Goal: Transaction & Acquisition: Purchase product/service

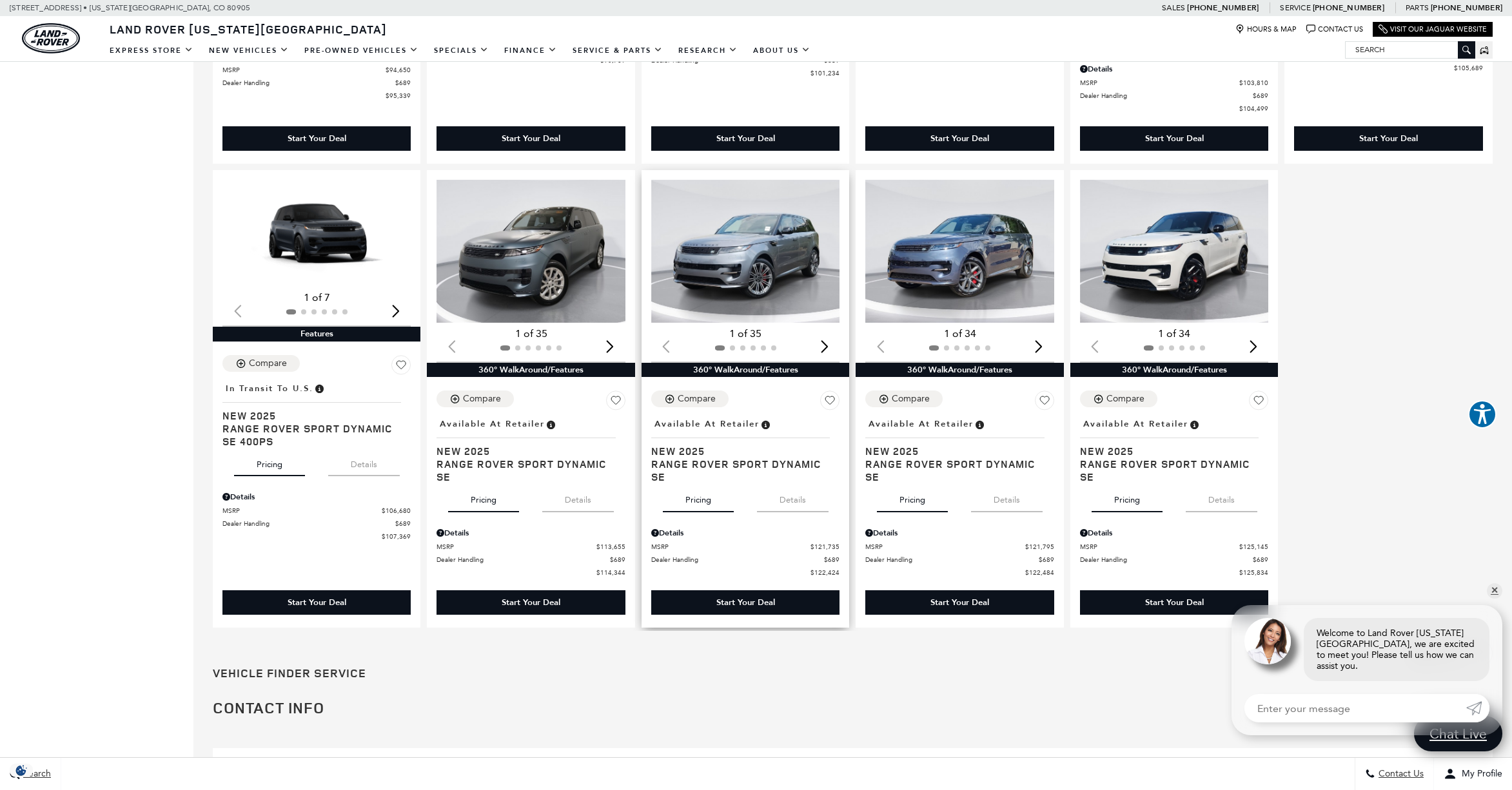
scroll to position [1745, 0]
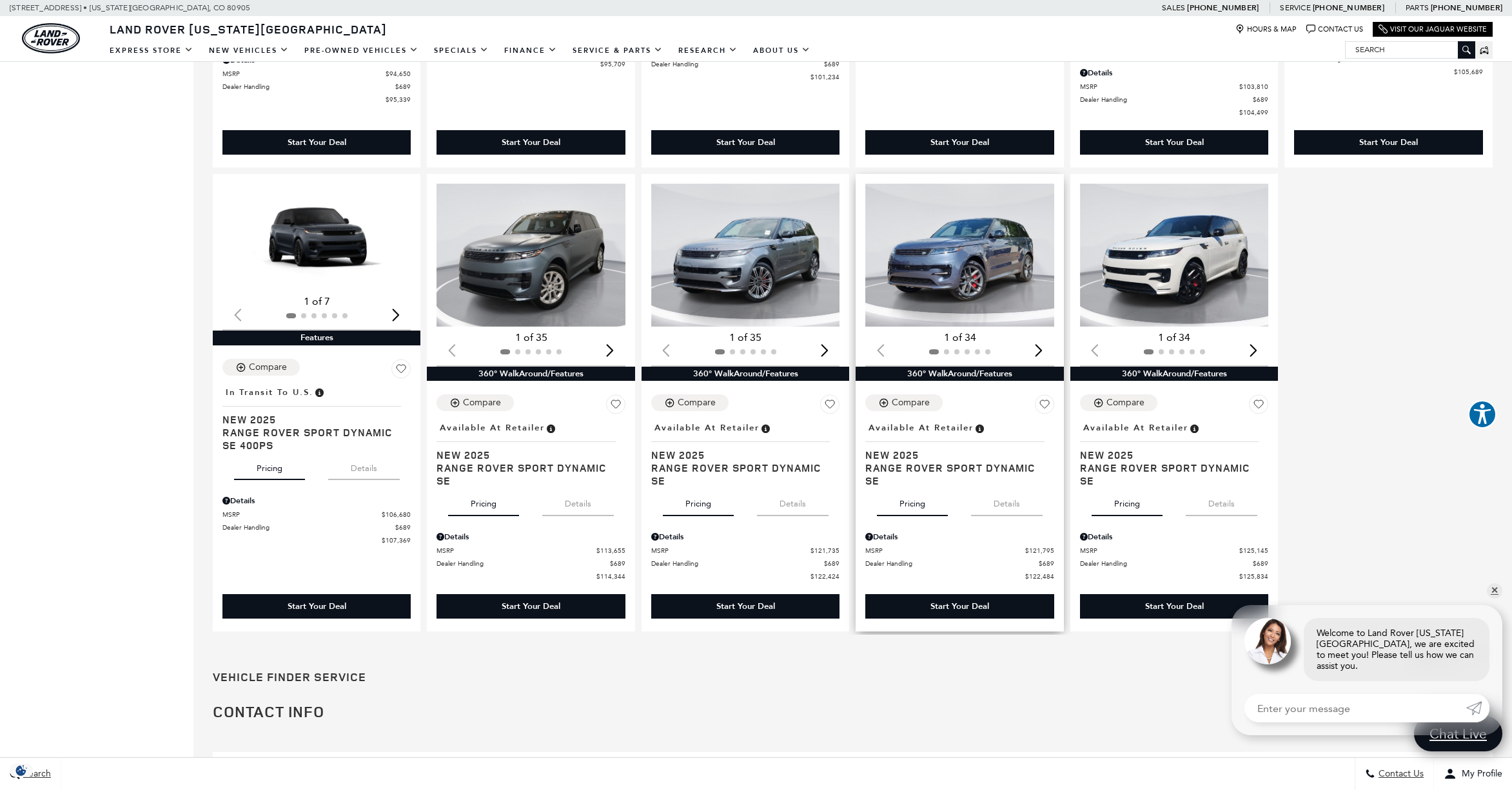
click at [1048, 354] on div "Next slide" at bounding box center [1038, 351] width 18 height 29
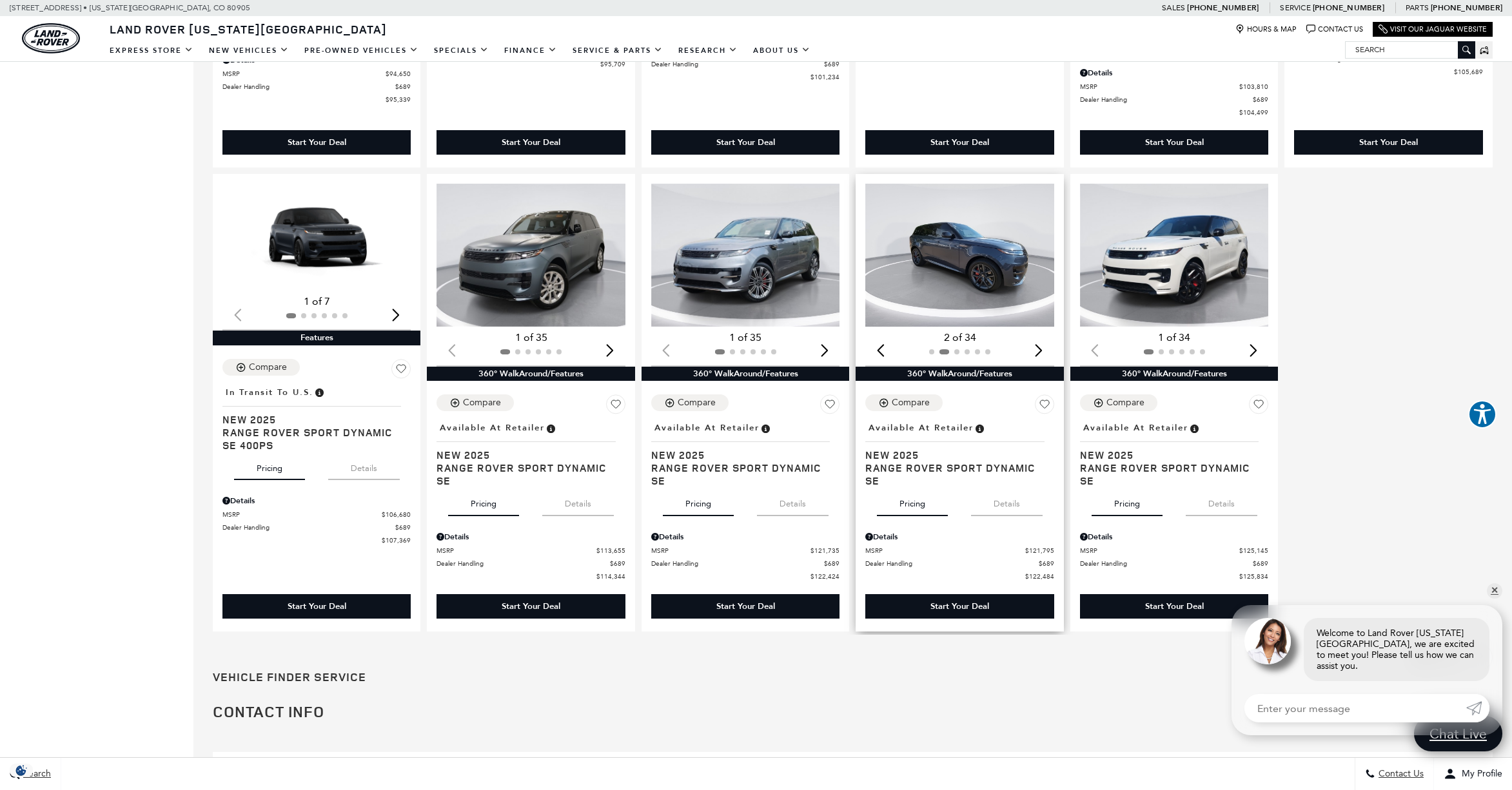
click at [1047, 355] on div "Next slide" at bounding box center [1038, 351] width 18 height 29
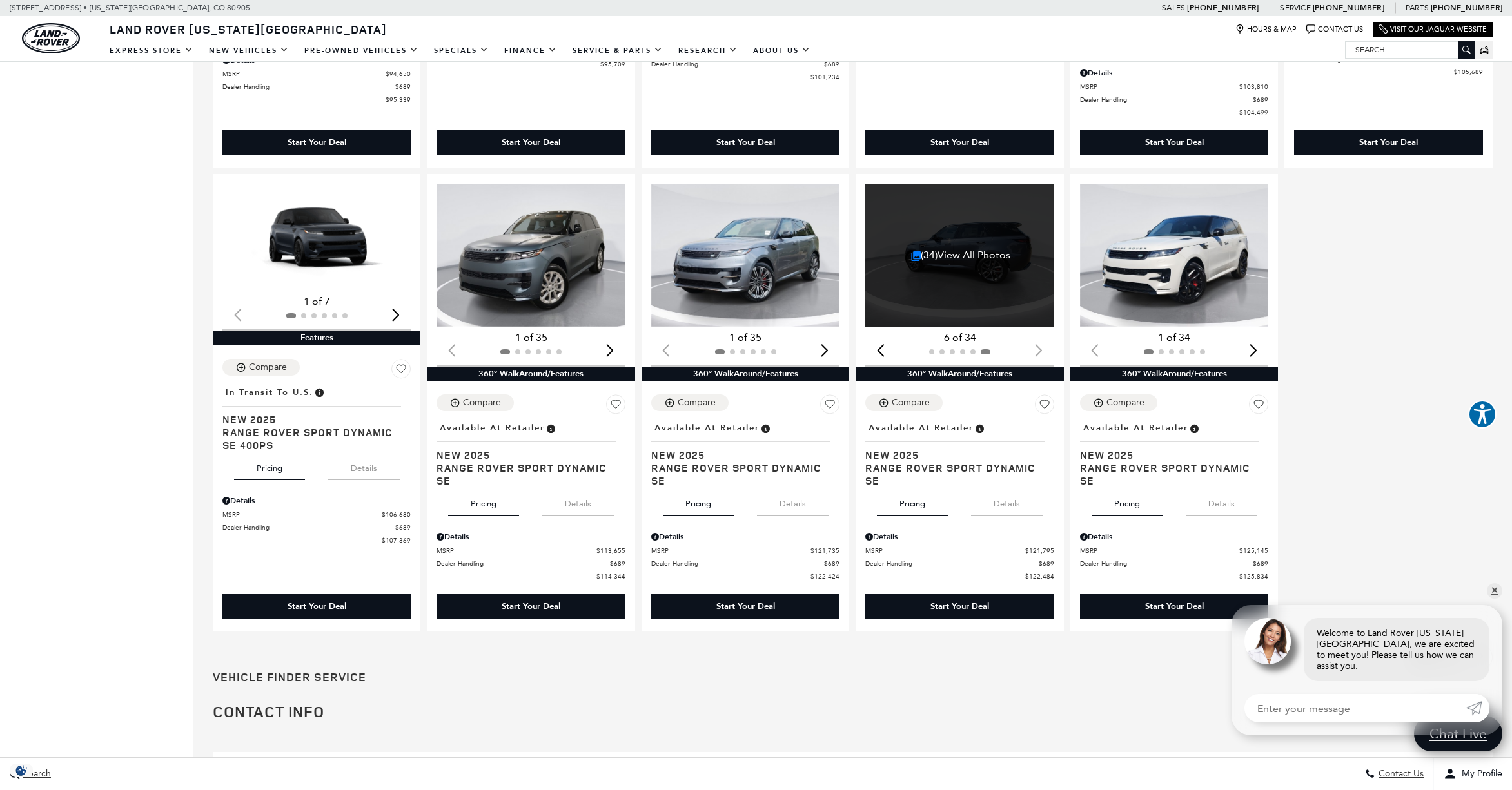
click at [1047, 354] on div at bounding box center [959, 352] width 188 height 14
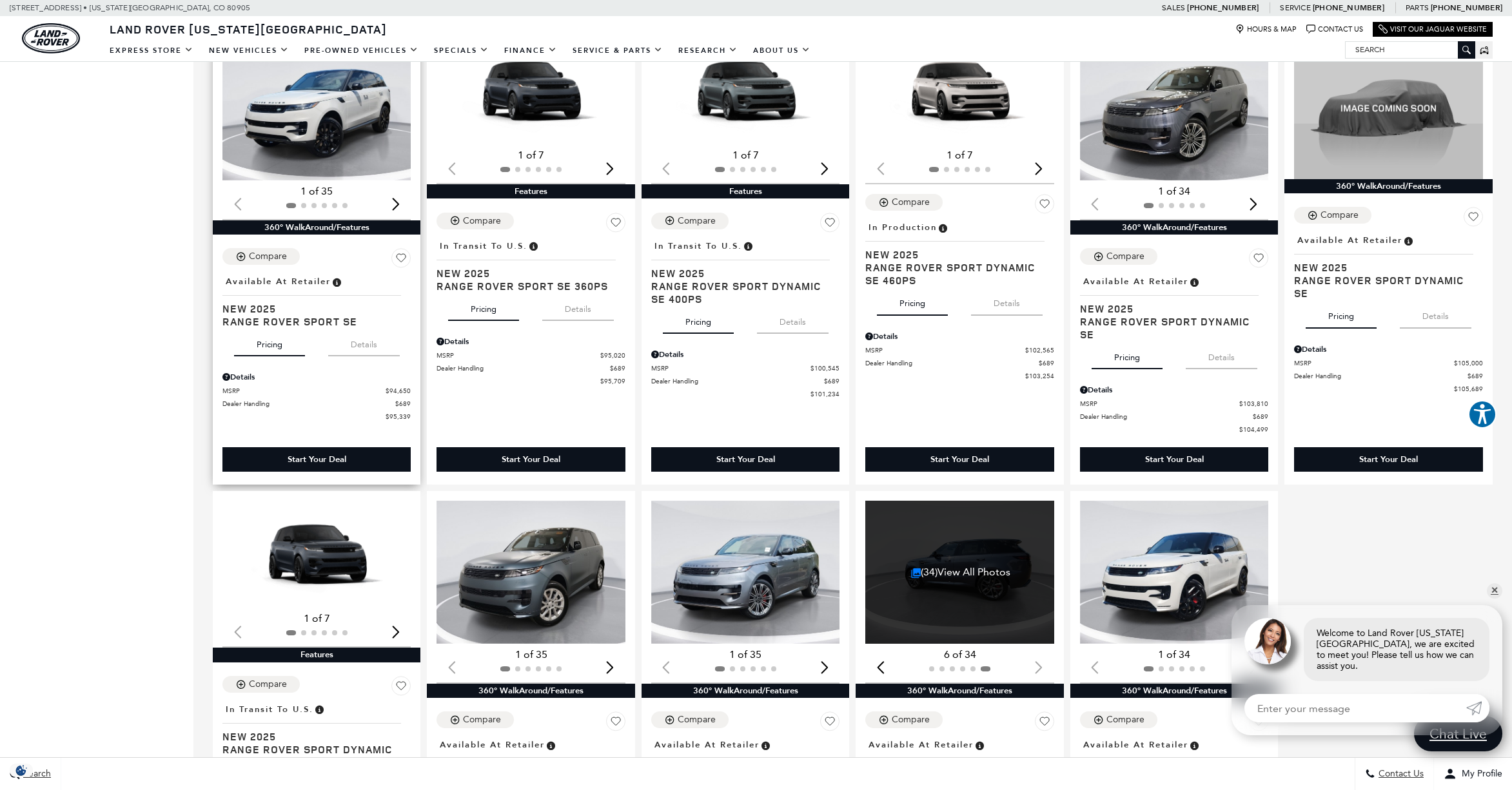
scroll to position [1277, 0]
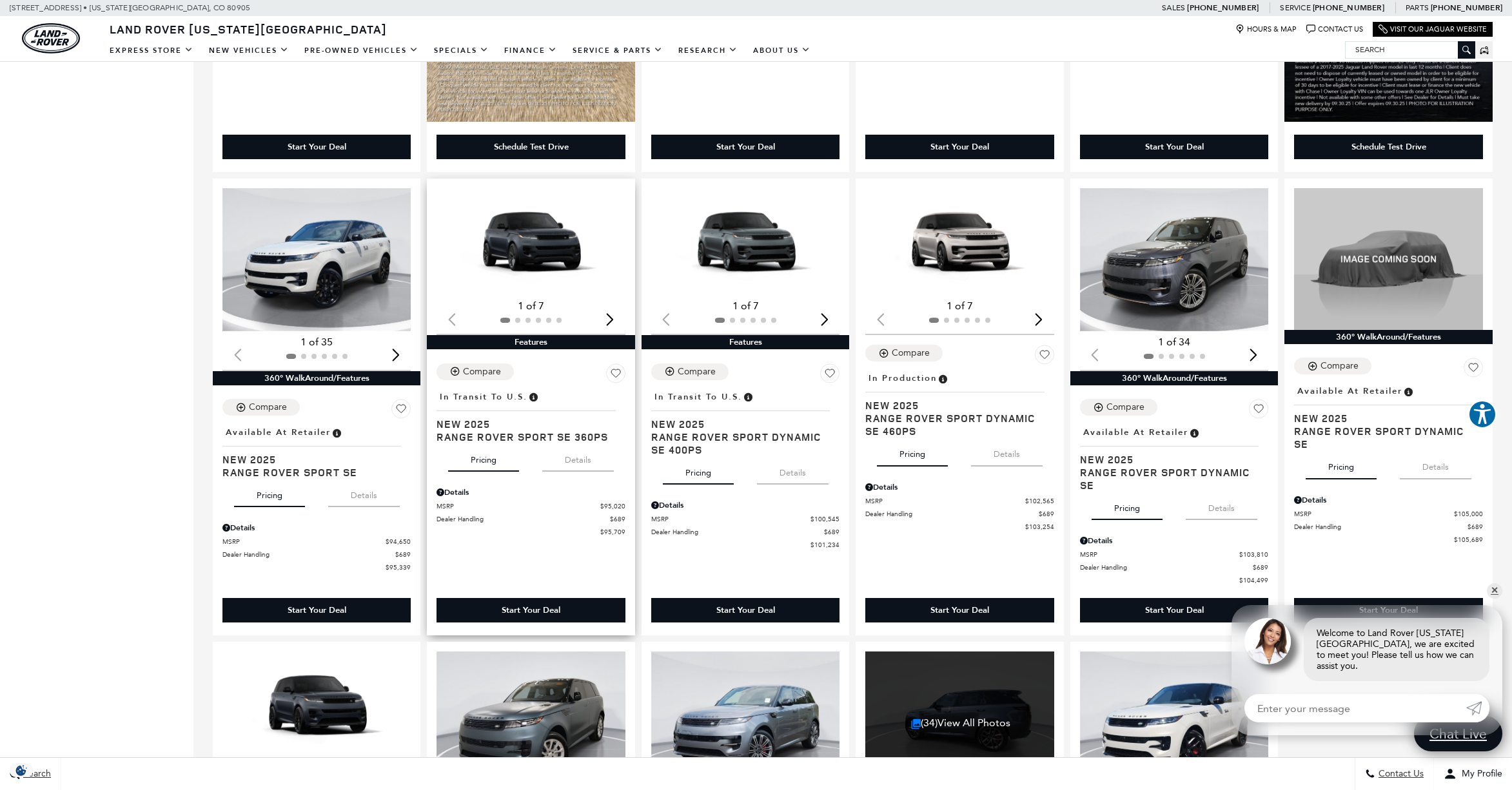
click at [543, 264] on img "1 / 2" at bounding box center [532, 242] width 190 height 107
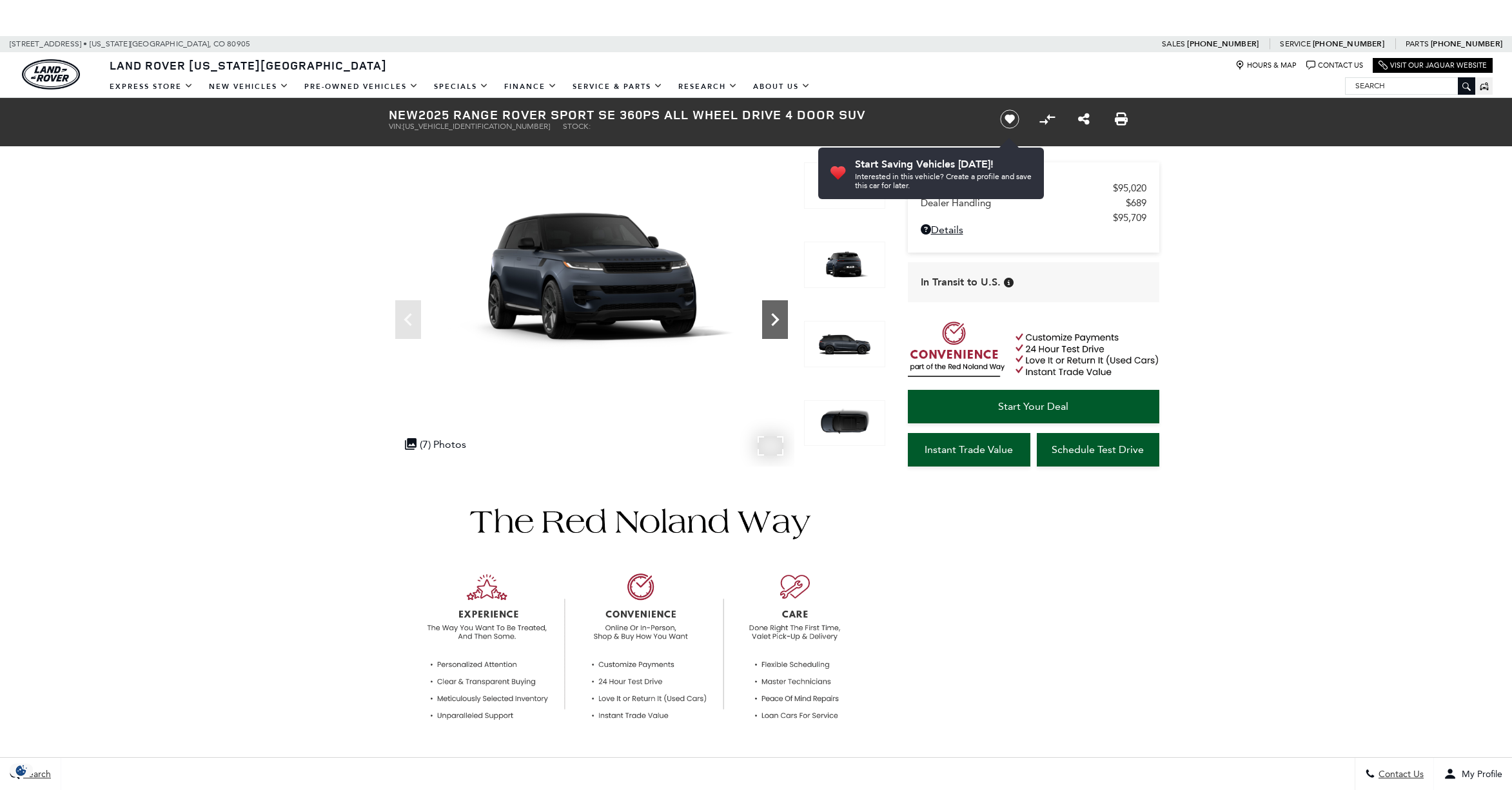
click at [773, 309] on icon "Next" at bounding box center [775, 320] width 26 height 26
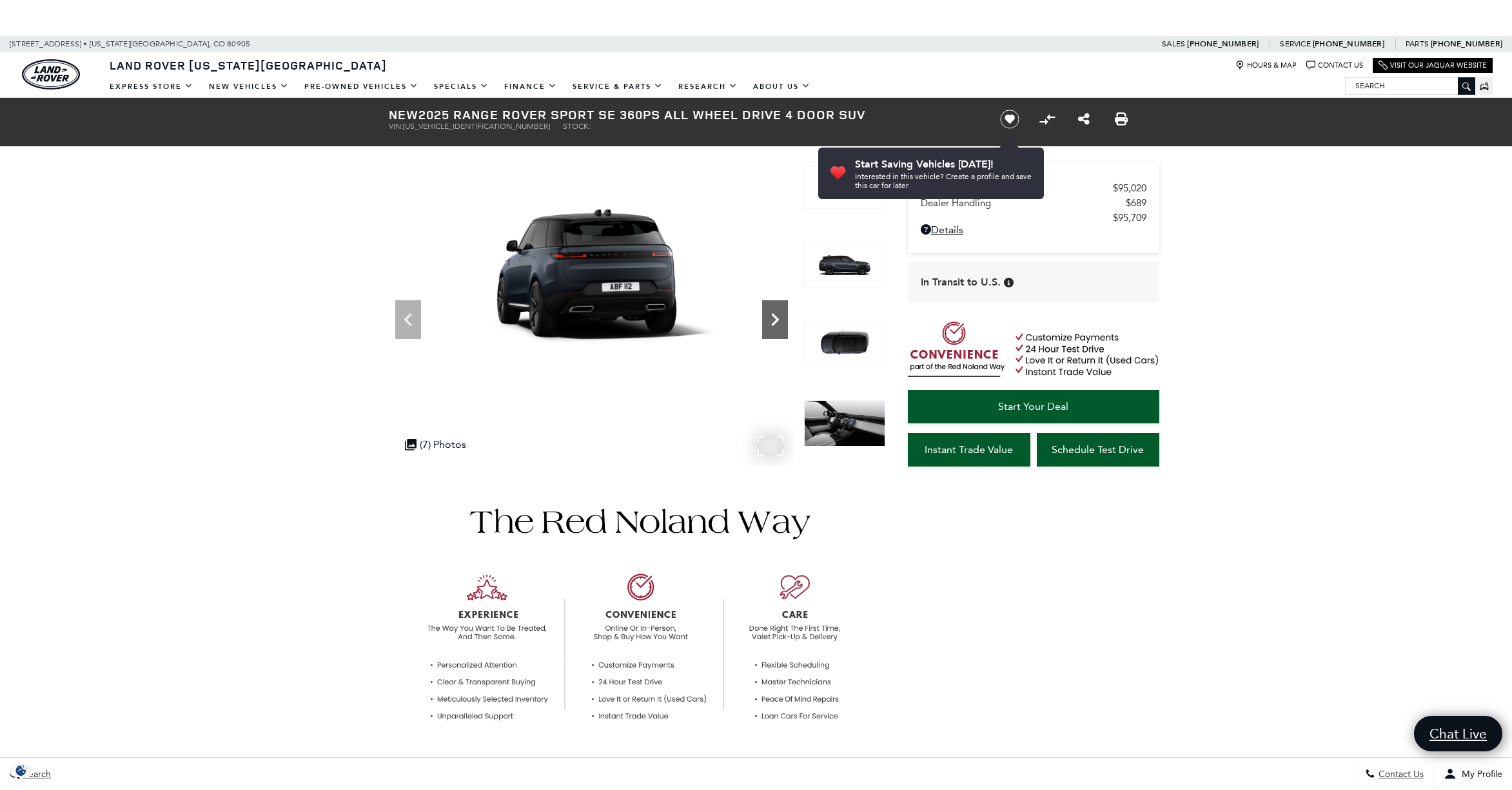
click at [773, 308] on icon "Next" at bounding box center [775, 320] width 26 height 26
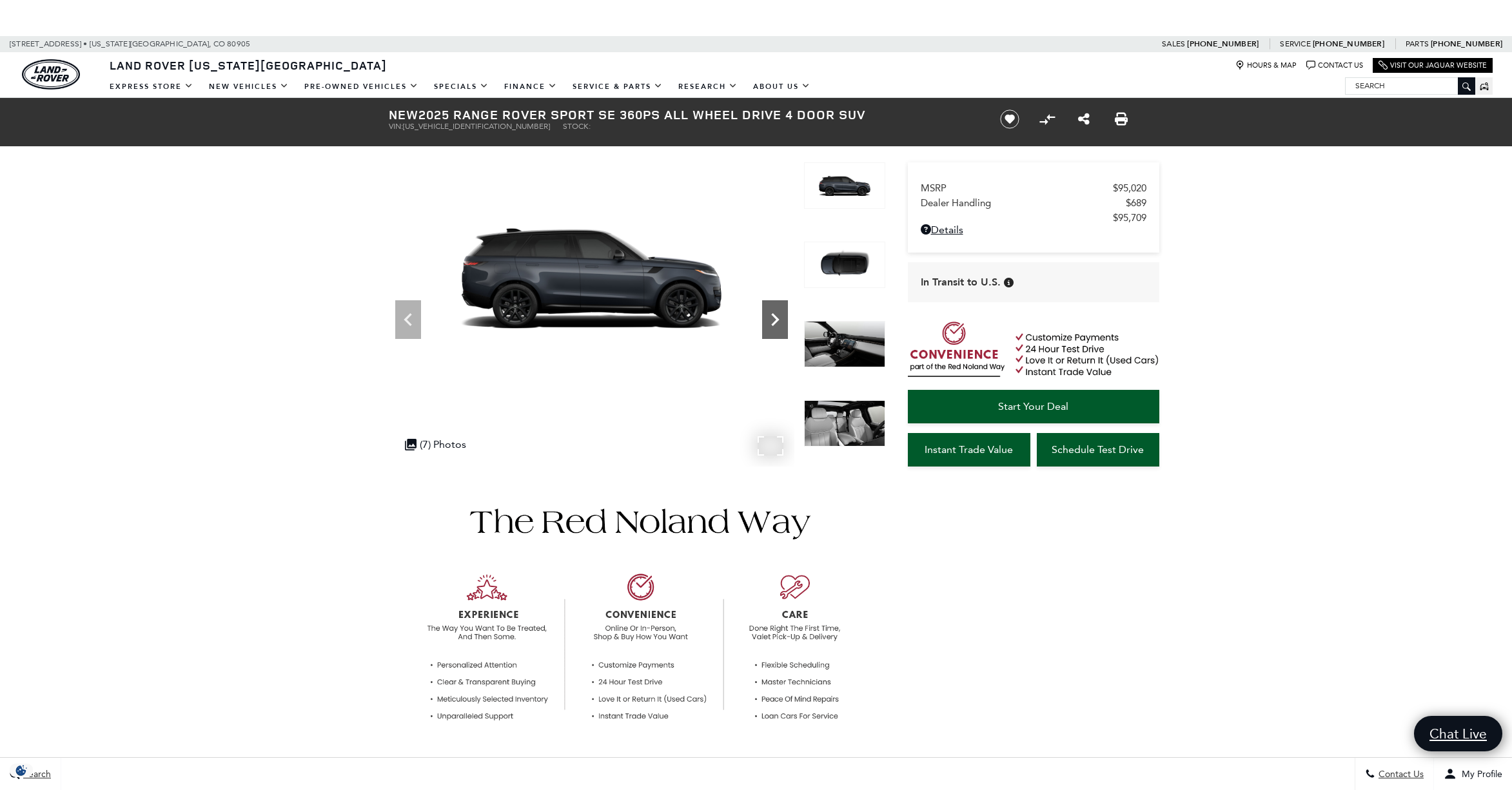
click at [773, 308] on icon "Next" at bounding box center [775, 320] width 26 height 26
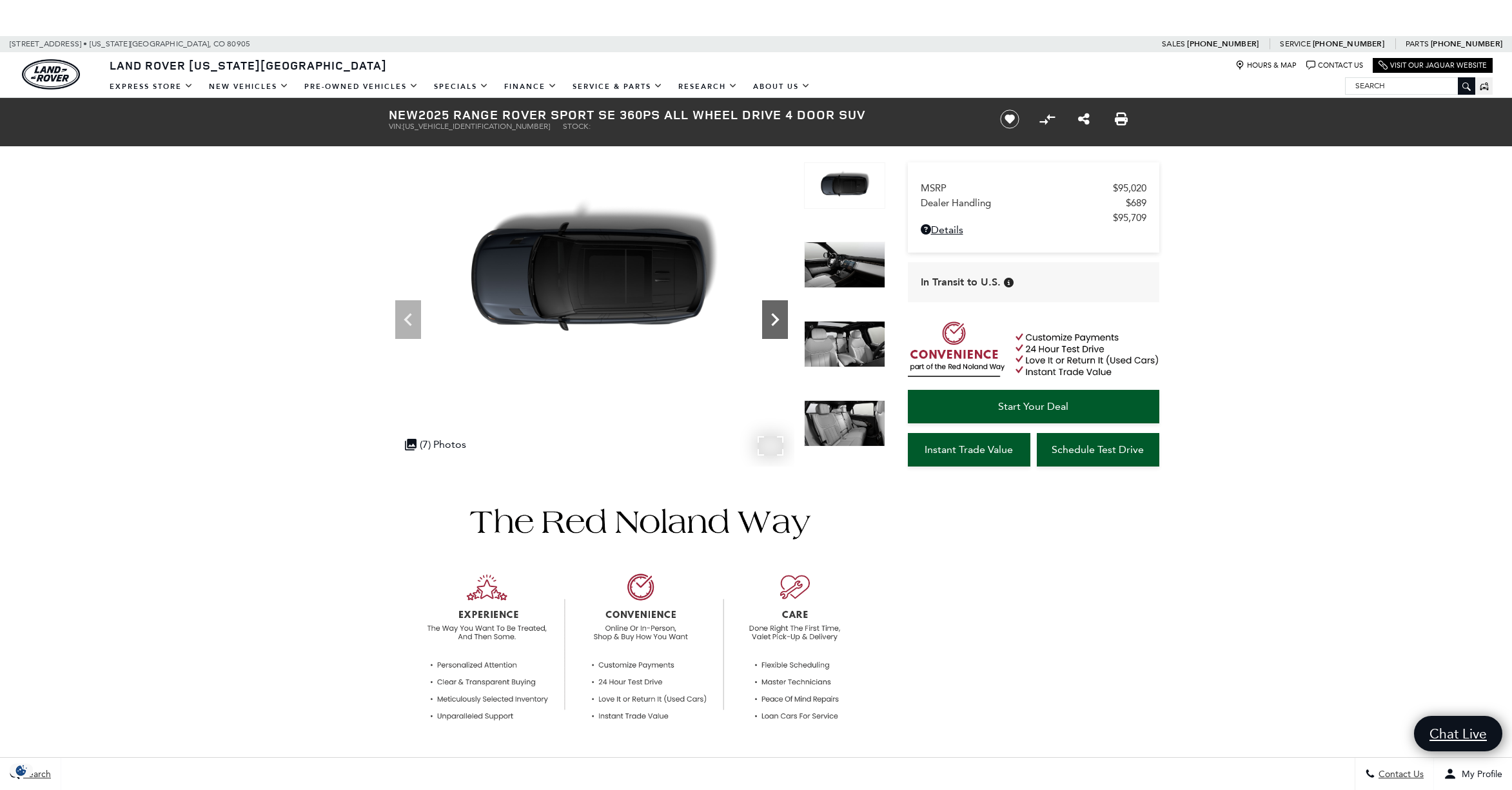
click at [780, 308] on icon "Next" at bounding box center [775, 320] width 26 height 26
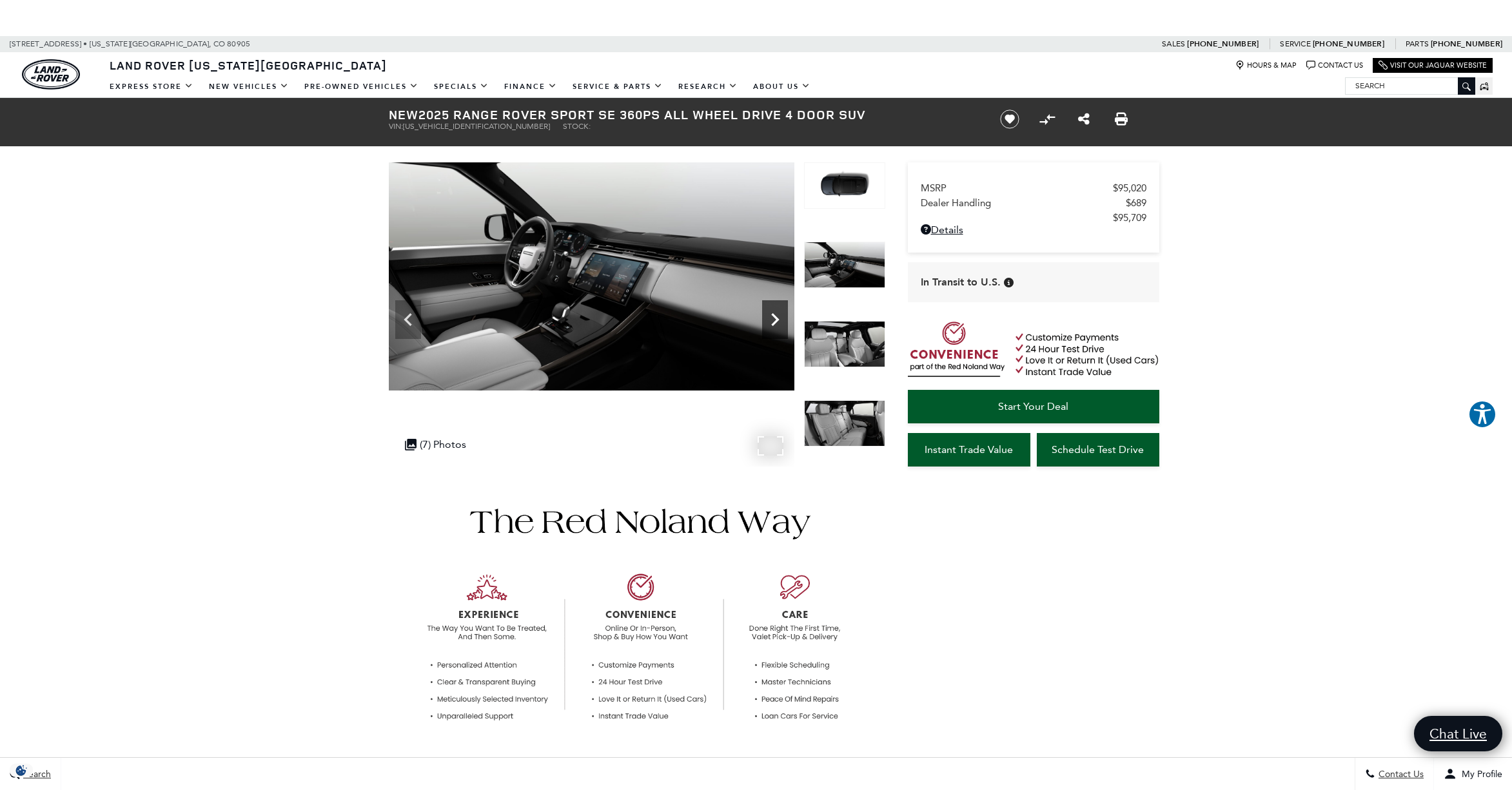
click at [779, 307] on icon "Next" at bounding box center [775, 320] width 26 height 26
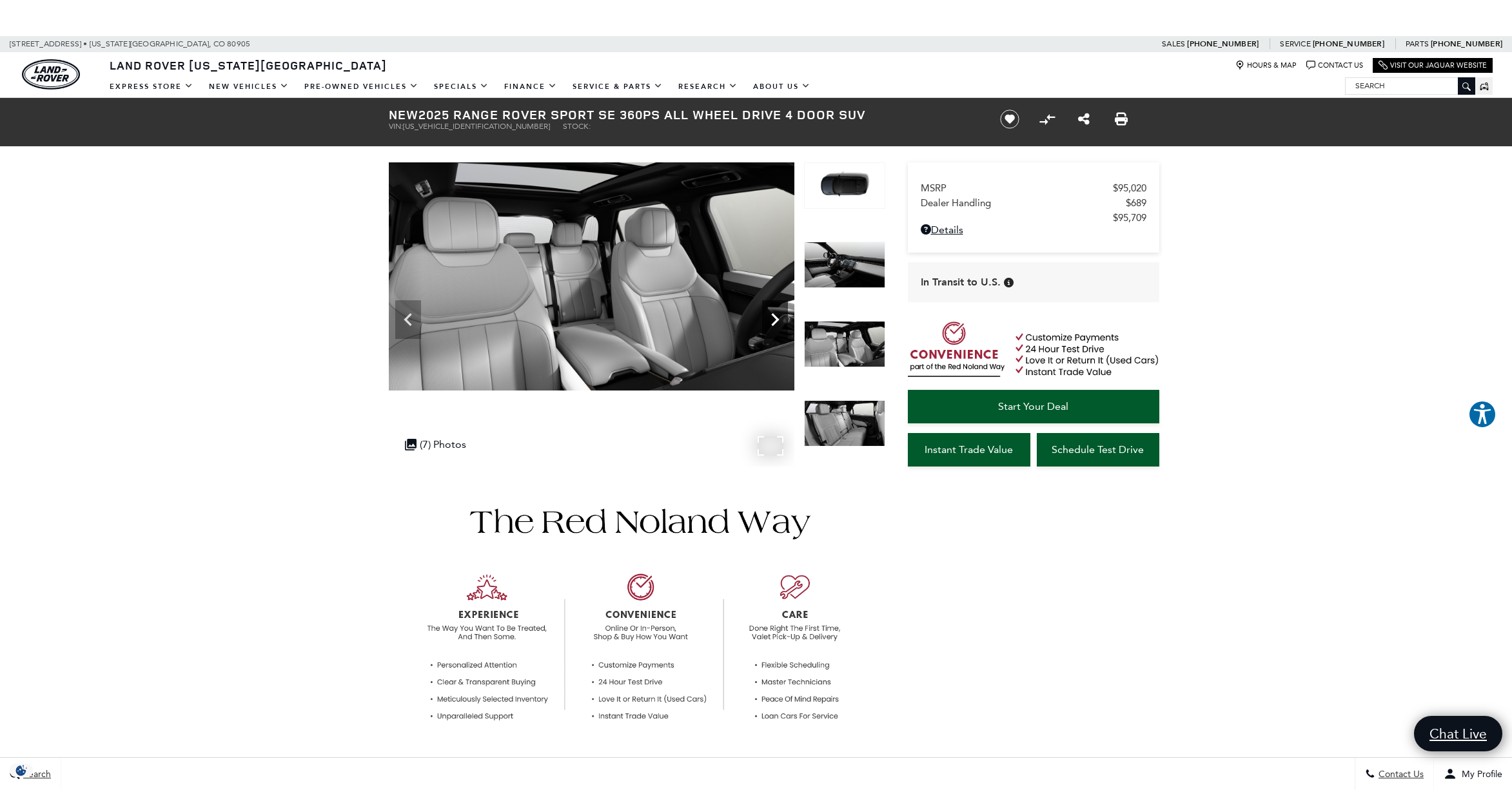
click at [778, 307] on icon "Next" at bounding box center [775, 320] width 26 height 26
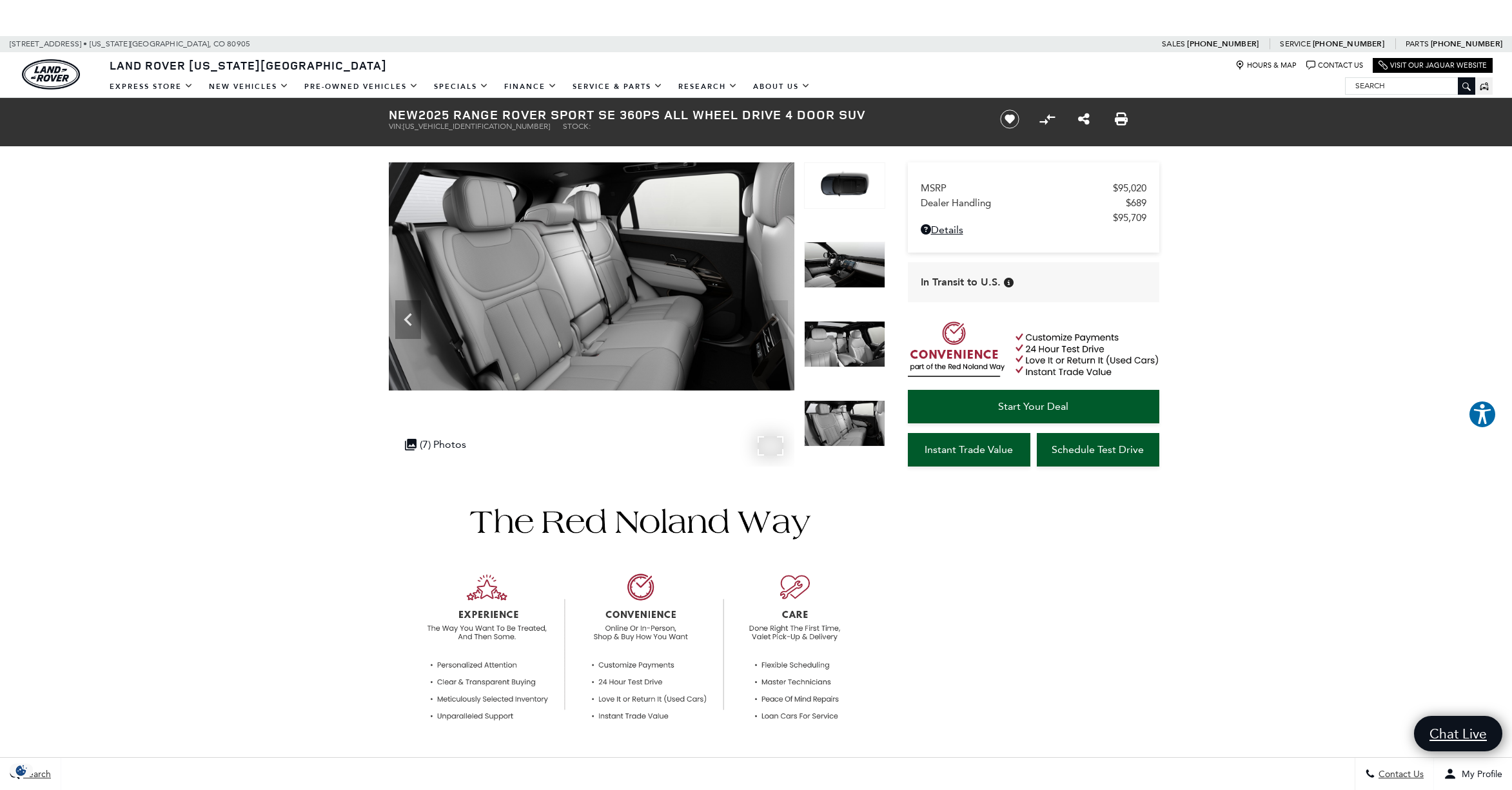
click at [778, 305] on img at bounding box center [592, 276] width 405 height 228
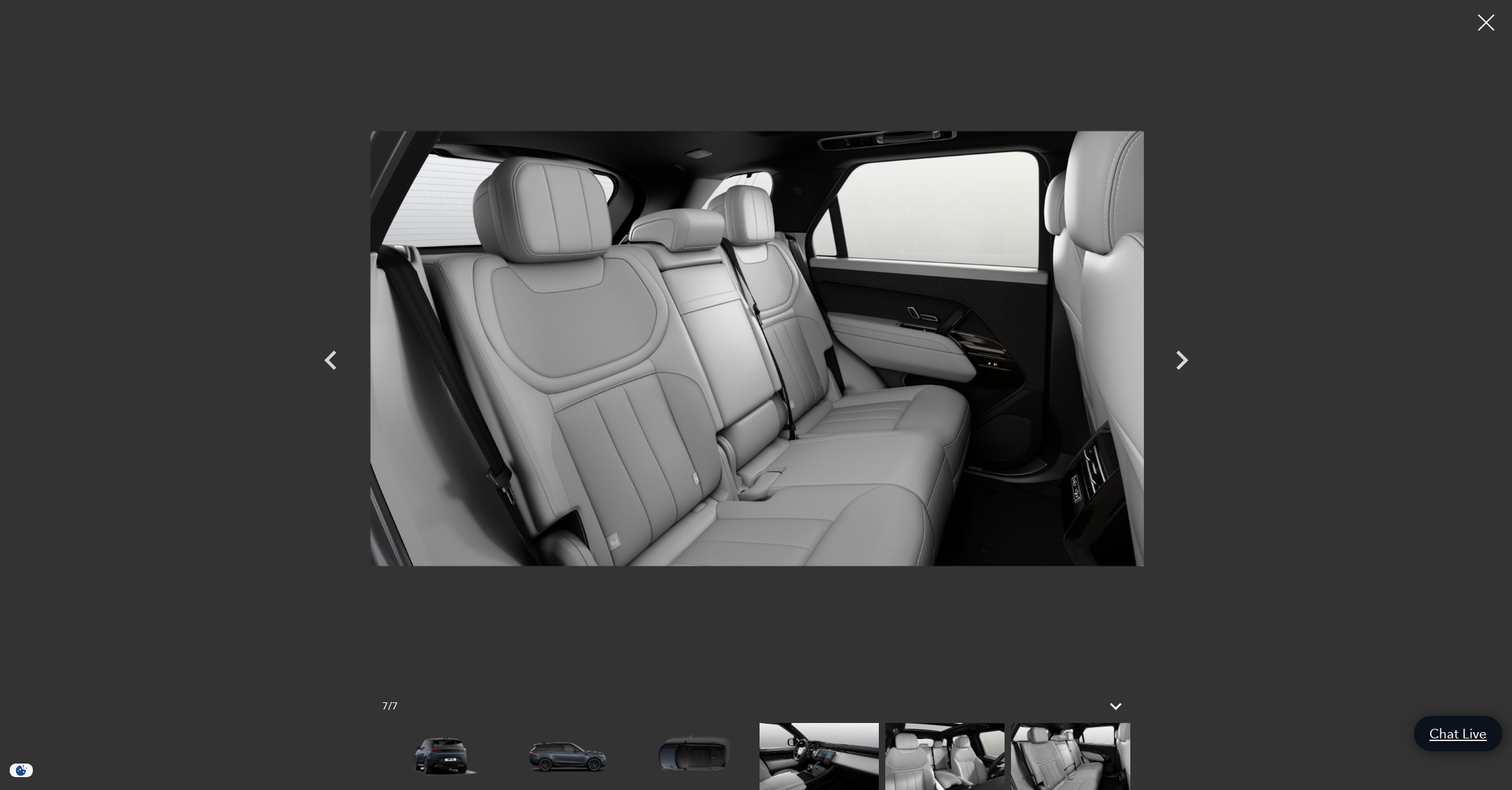
click at [1182, 354] on div at bounding box center [756, 348] width 902 height 677
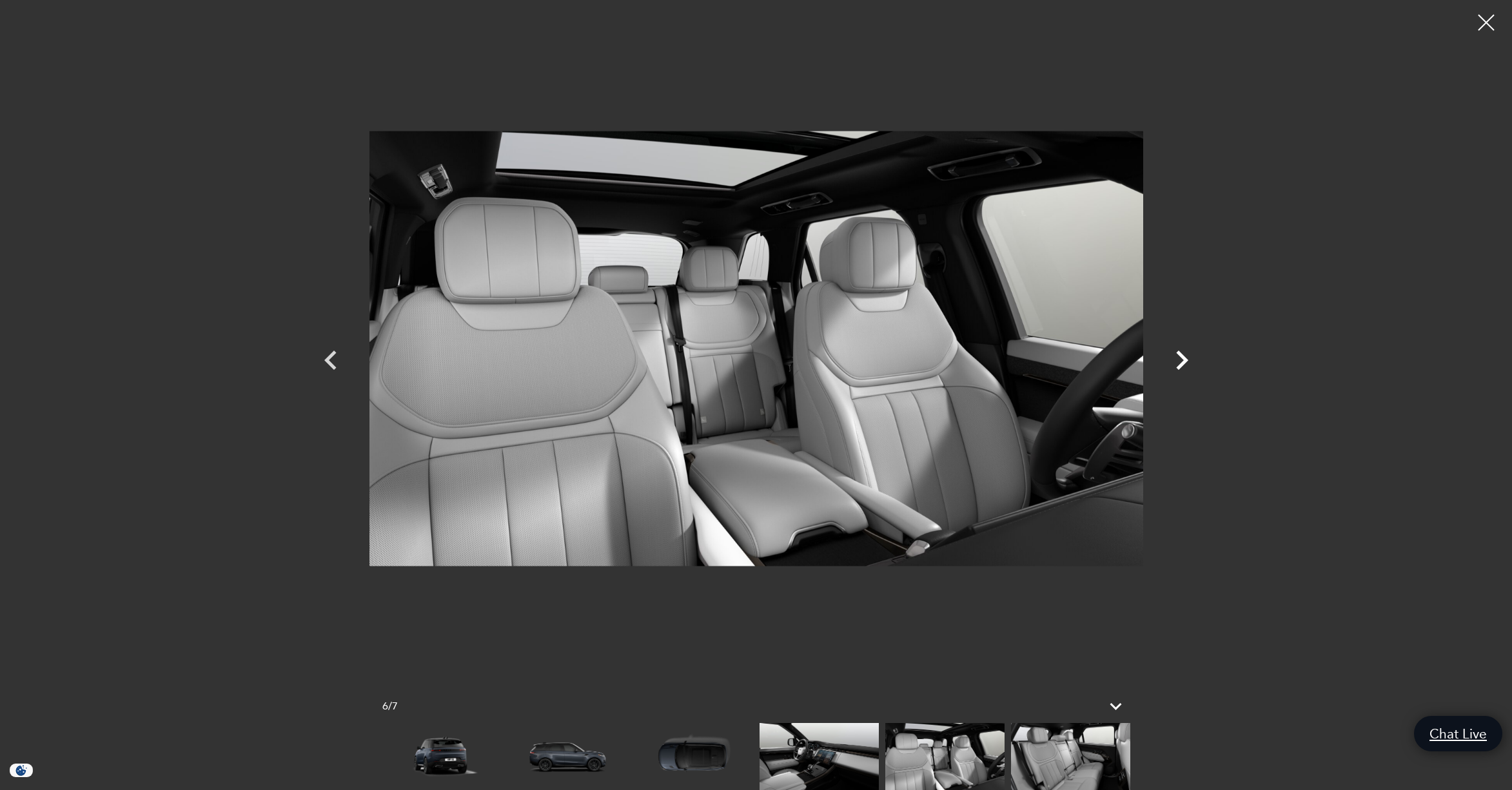
click at [1185, 358] on icon "Next" at bounding box center [1182, 360] width 12 height 20
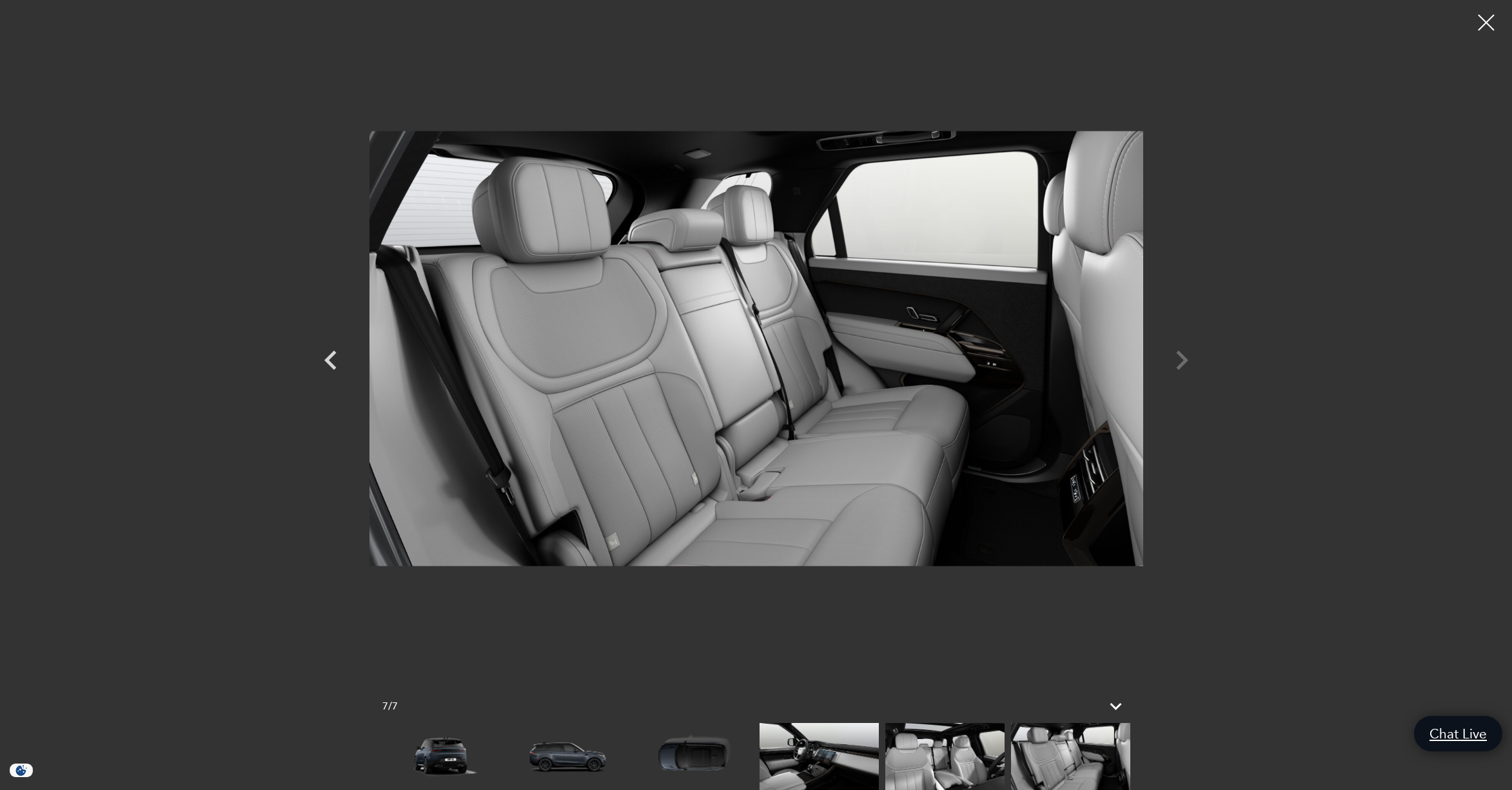
click at [1185, 361] on div at bounding box center [756, 348] width 902 height 677
click at [1176, 355] on div at bounding box center [756, 348] width 902 height 677
click at [1180, 357] on div at bounding box center [756, 348] width 902 height 677
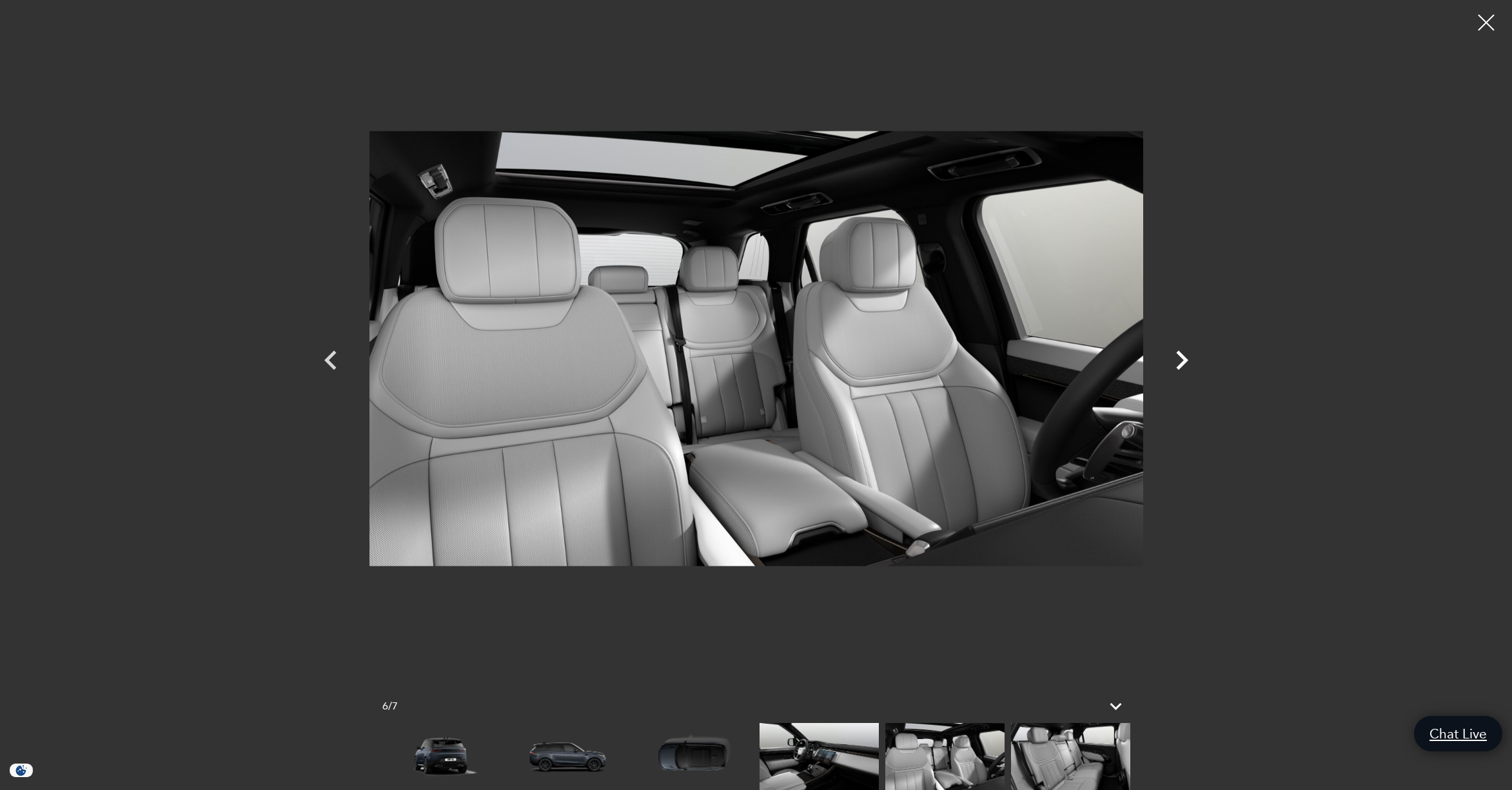
click at [1184, 360] on icon "Next" at bounding box center [1182, 360] width 12 height 20
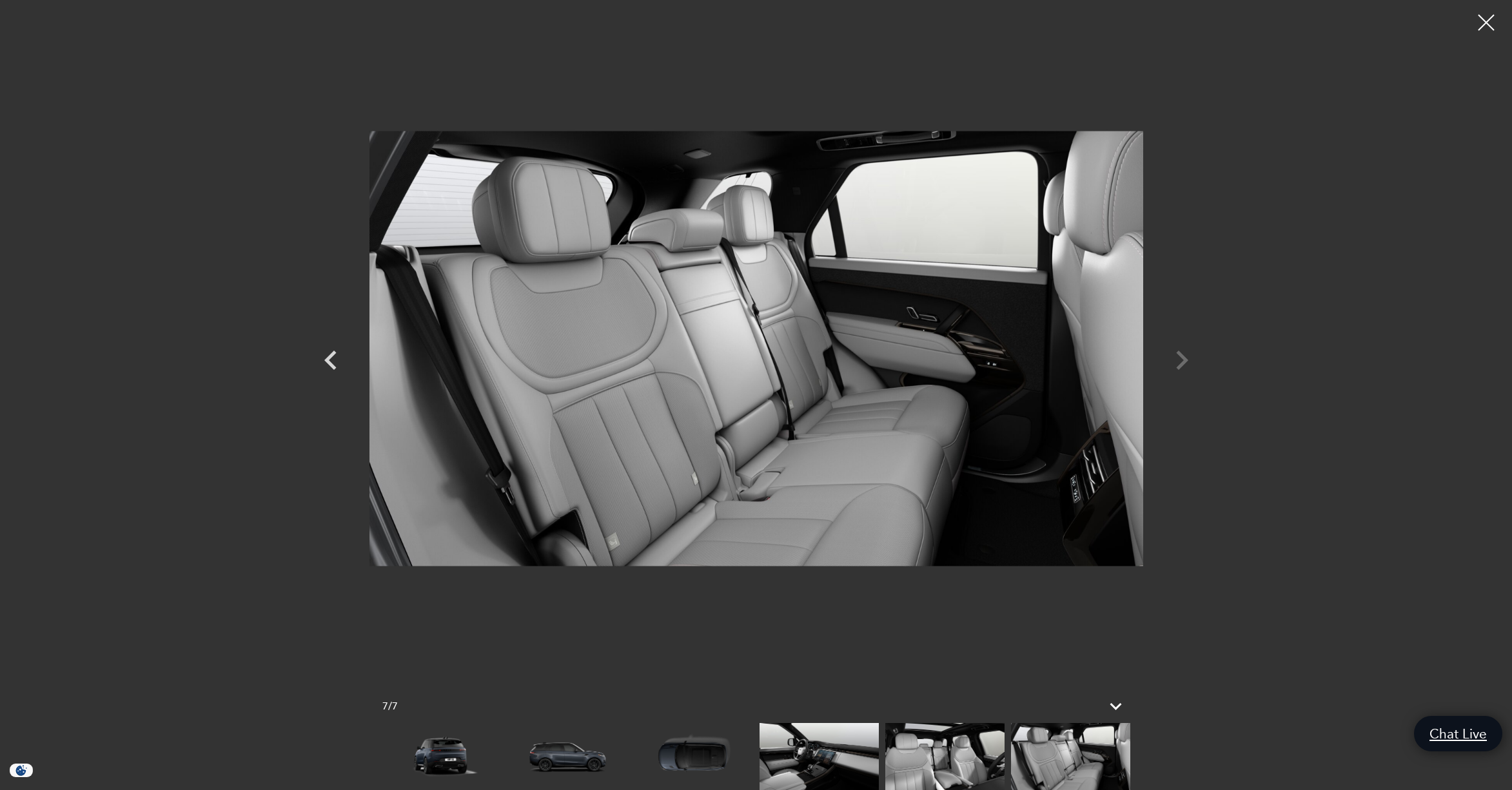
click at [1182, 360] on div at bounding box center [756, 348] width 902 height 677
click at [1181, 359] on div at bounding box center [756, 348] width 902 height 677
click at [1180, 358] on div at bounding box center [756, 348] width 902 height 677
click at [1153, 357] on div at bounding box center [756, 348] width 902 height 677
click at [821, 755] on img at bounding box center [819, 756] width 119 height 67
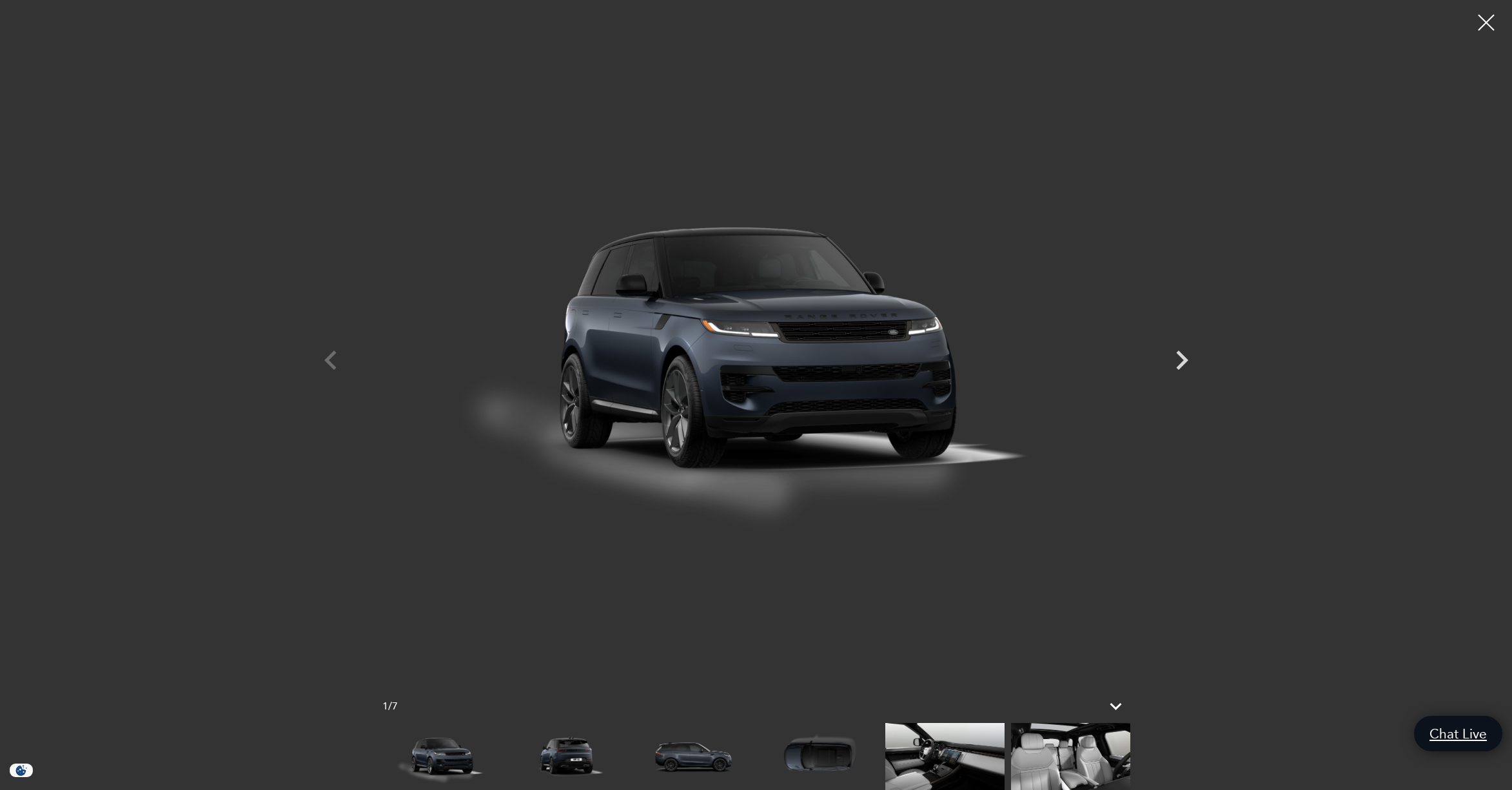
click at [935, 739] on img at bounding box center [945, 756] width 119 height 67
click at [965, 759] on img at bounding box center [945, 756] width 119 height 67
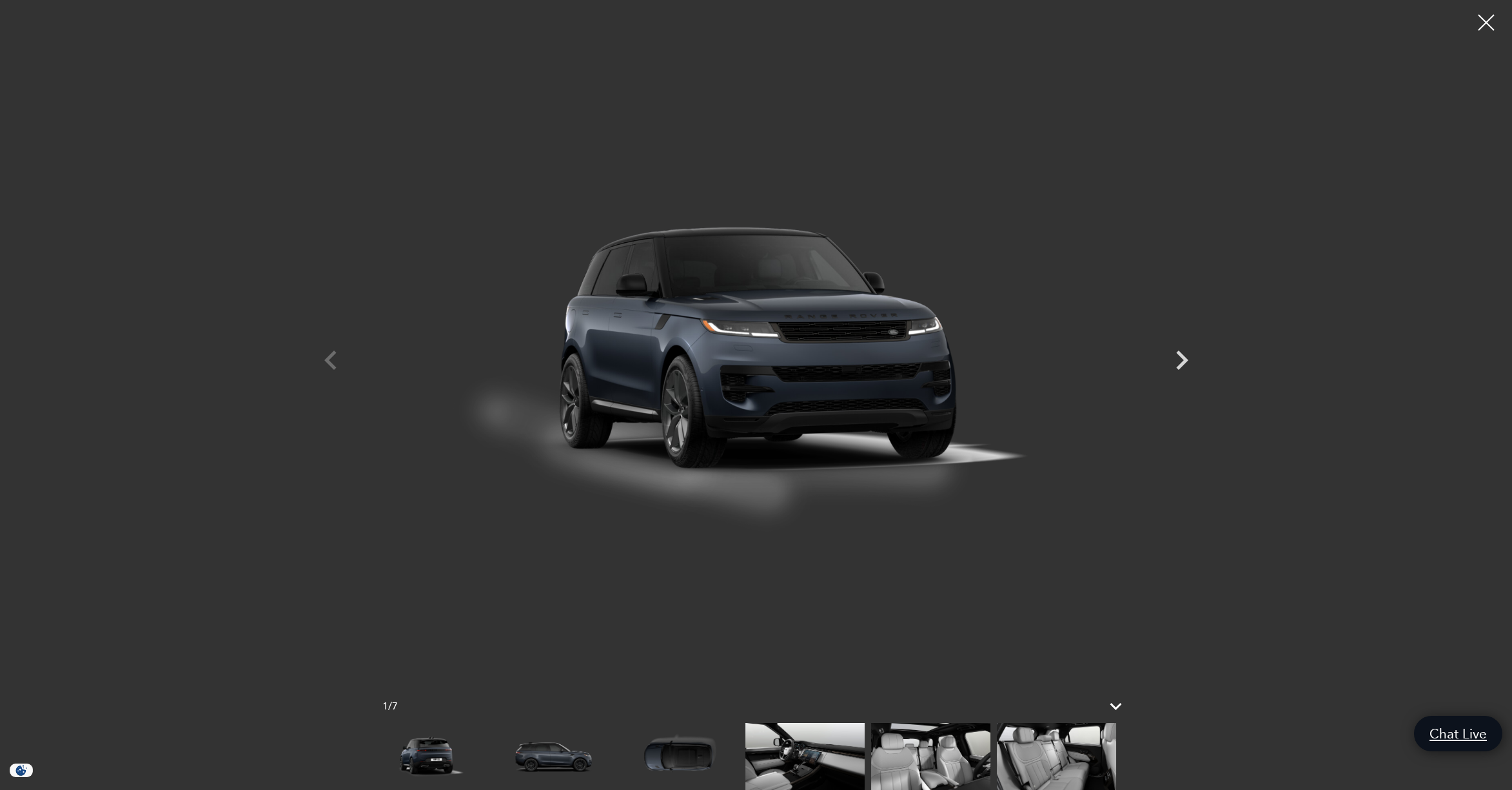
click at [816, 755] on img at bounding box center [805, 756] width 119 height 67
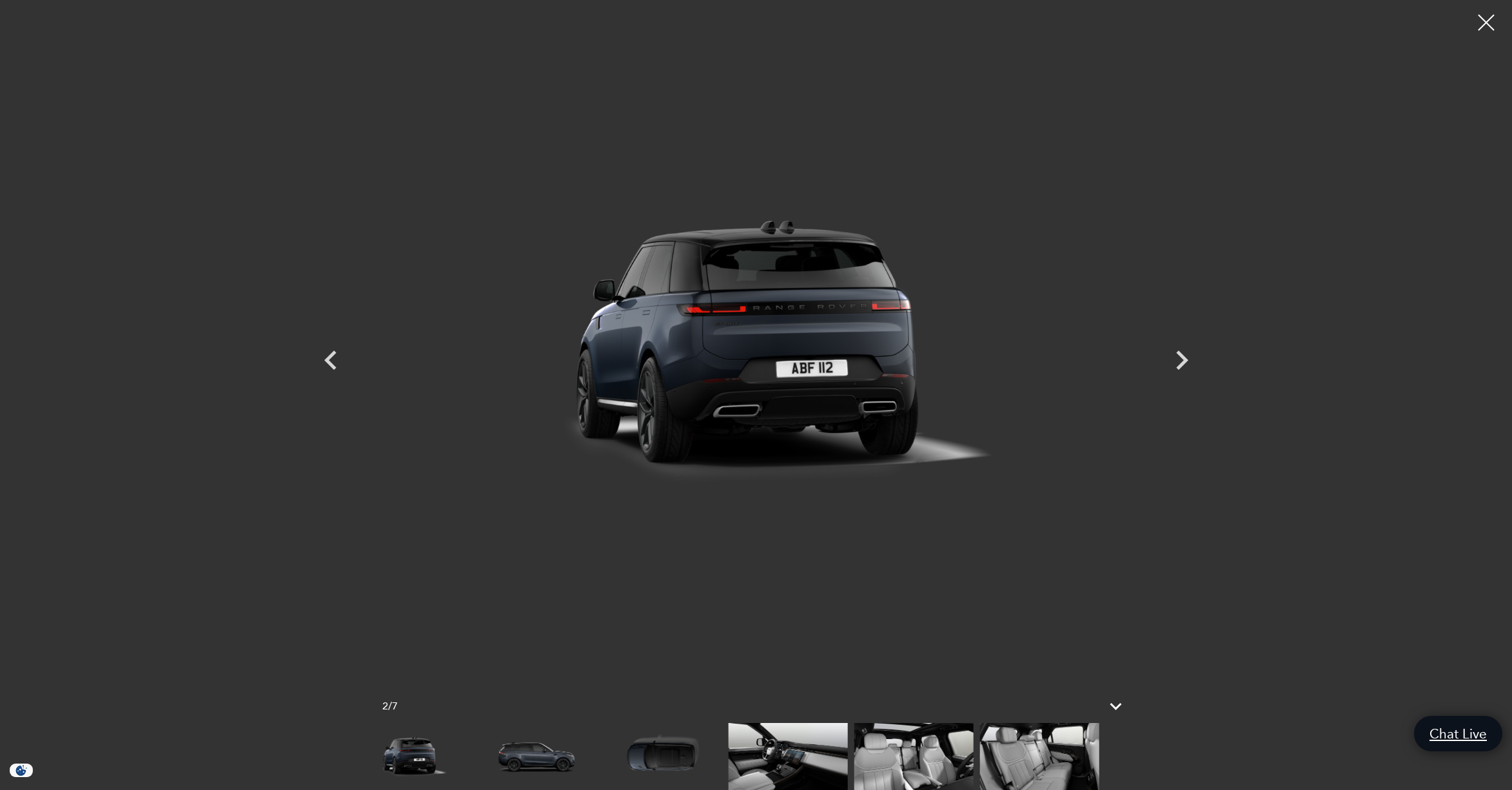
click at [728, 755] on img at bounding box center [787, 756] width 119 height 67
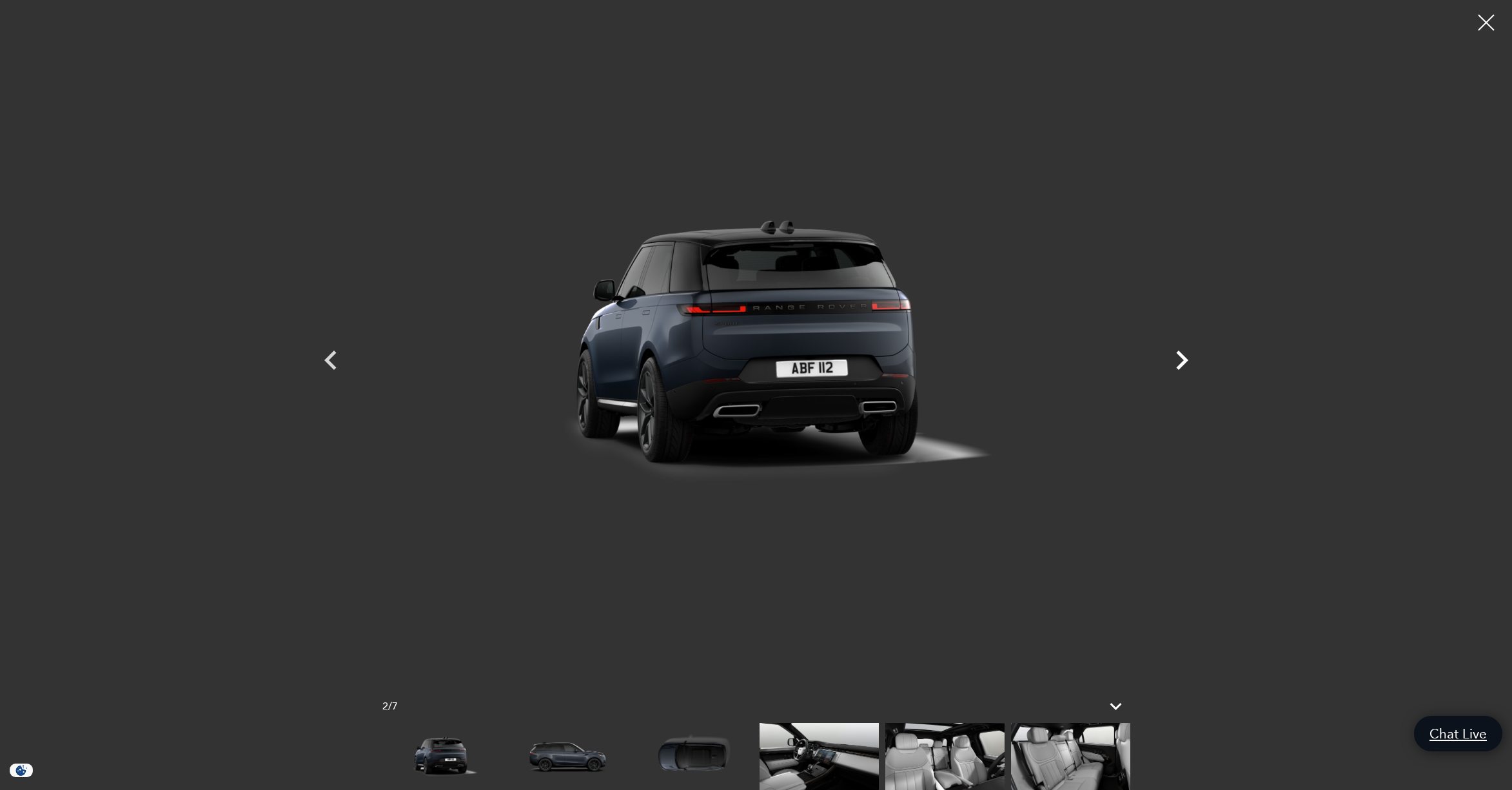
click at [1177, 358] on icon "Next" at bounding box center [1181, 360] width 38 height 38
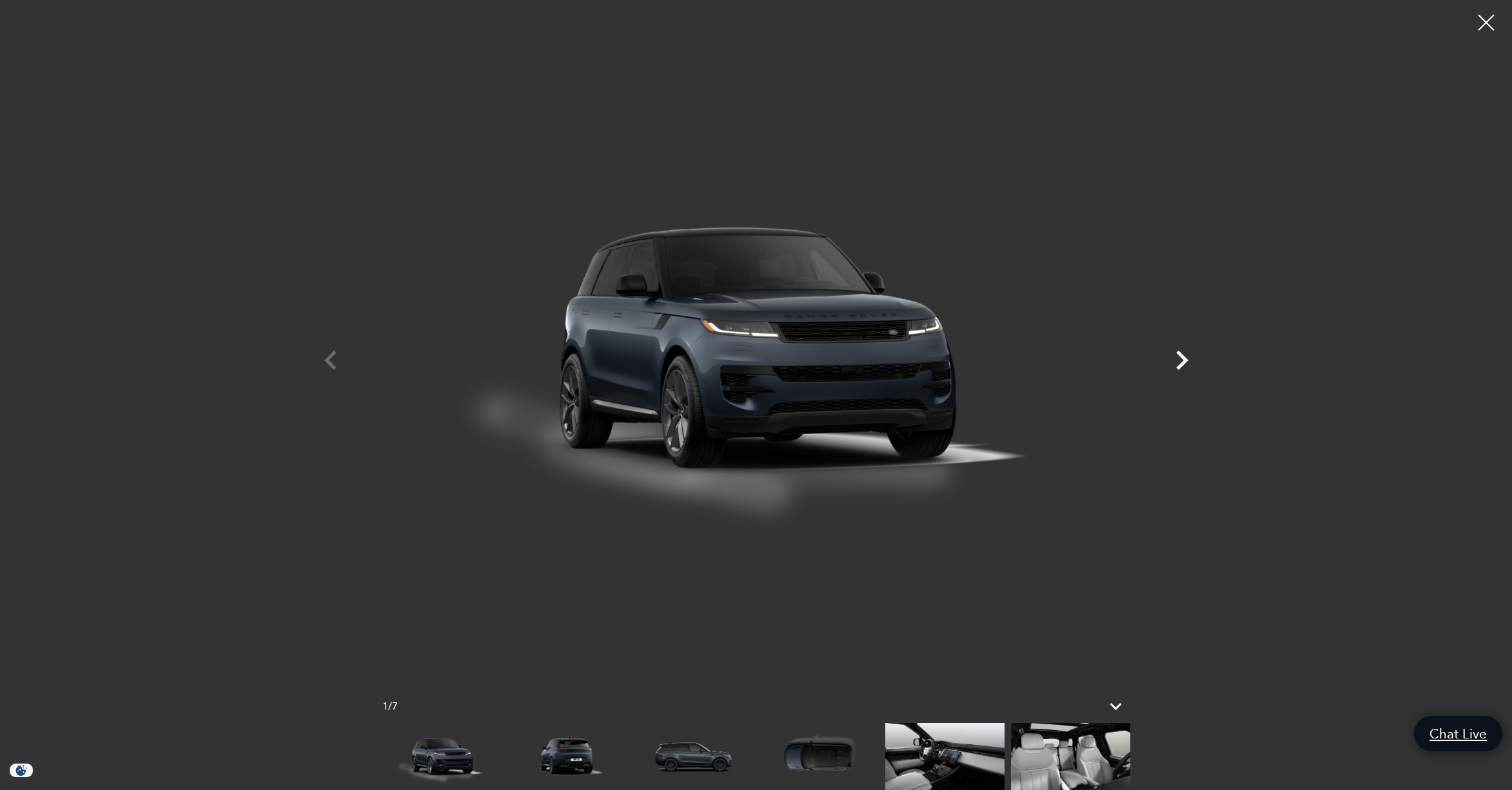
click at [1177, 359] on icon "Next" at bounding box center [1181, 360] width 38 height 38
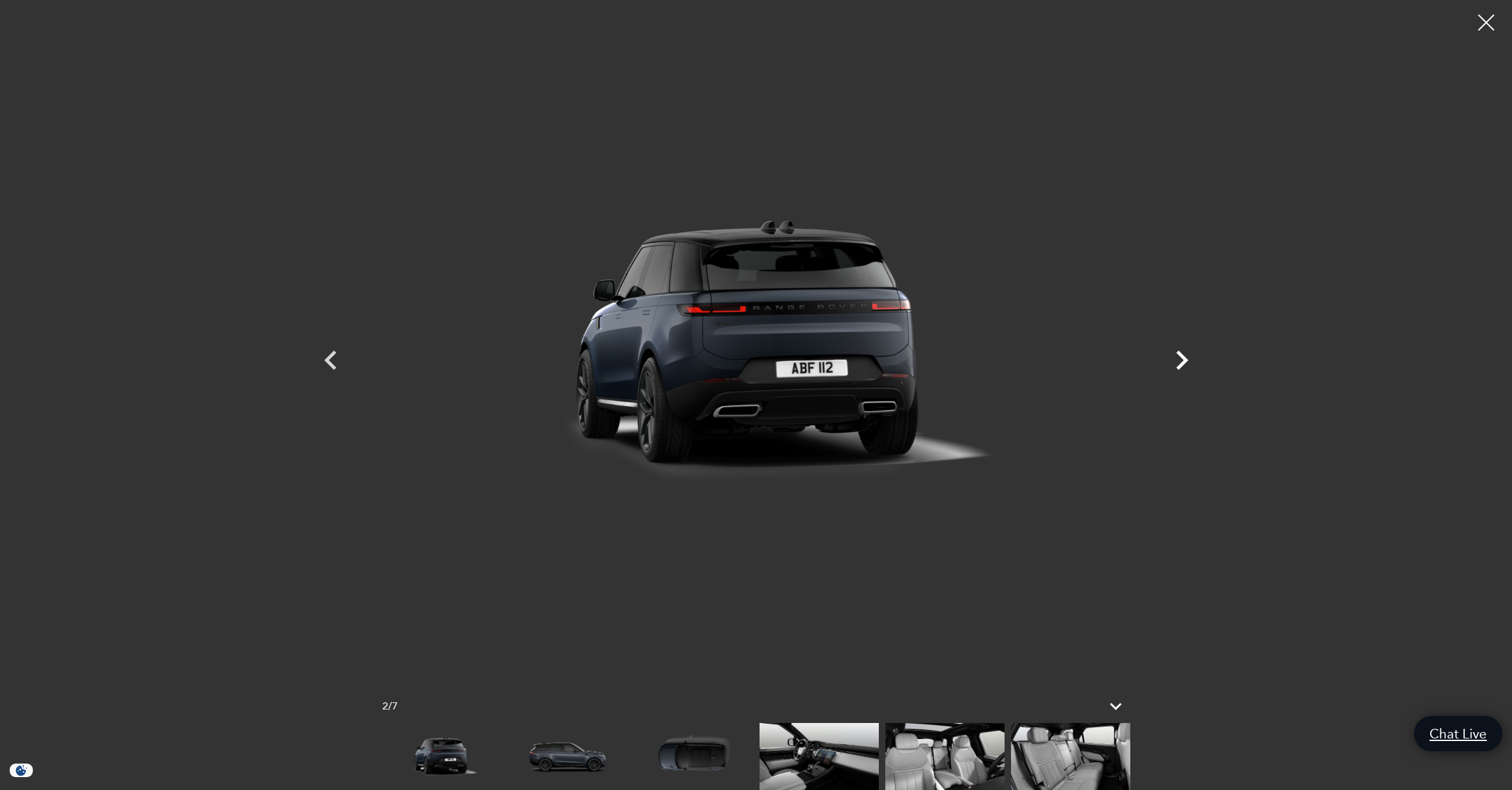
click at [1181, 358] on icon "Next" at bounding box center [1182, 360] width 12 height 20
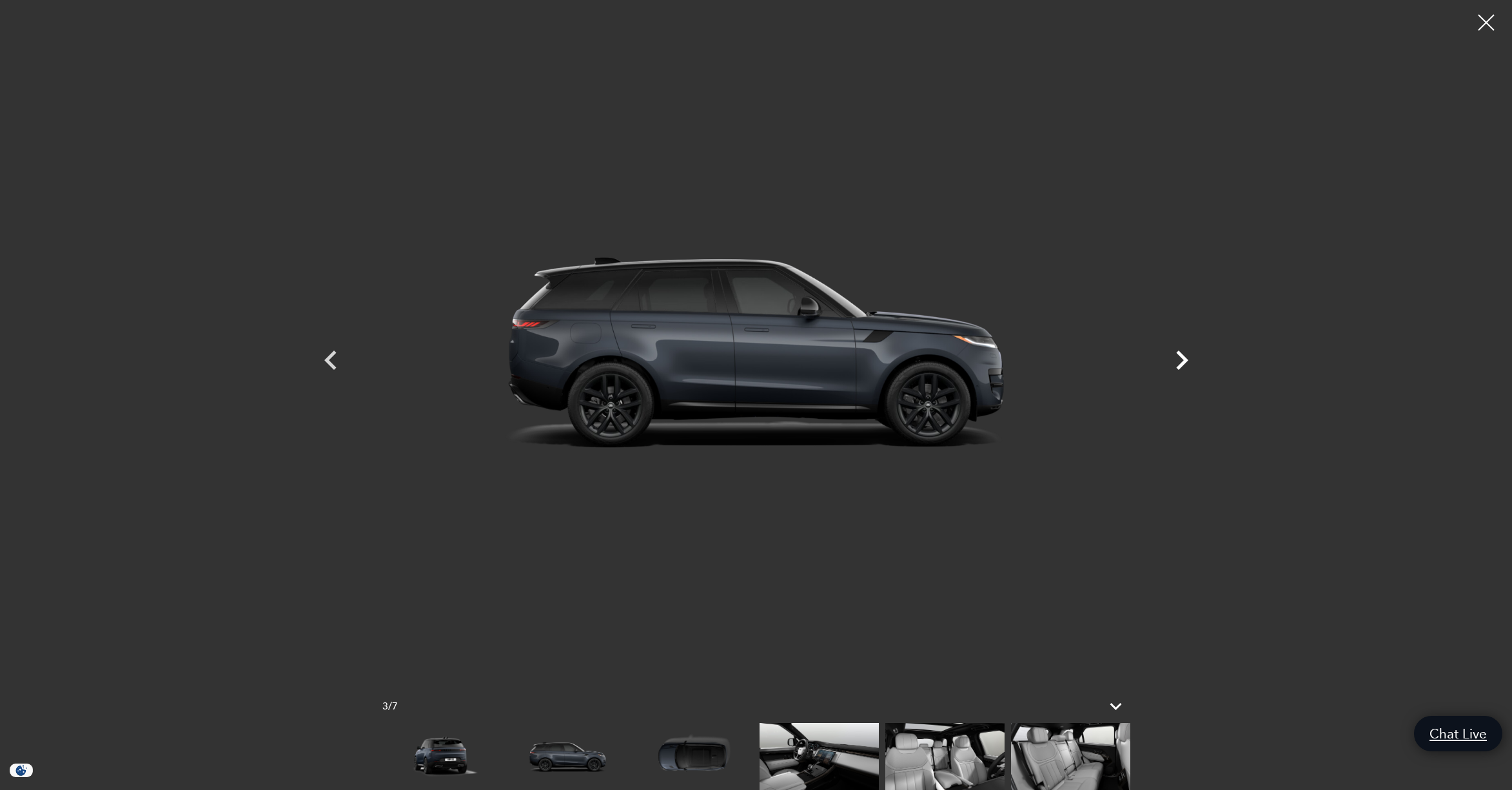
click at [1182, 357] on icon "Next" at bounding box center [1182, 360] width 12 height 20
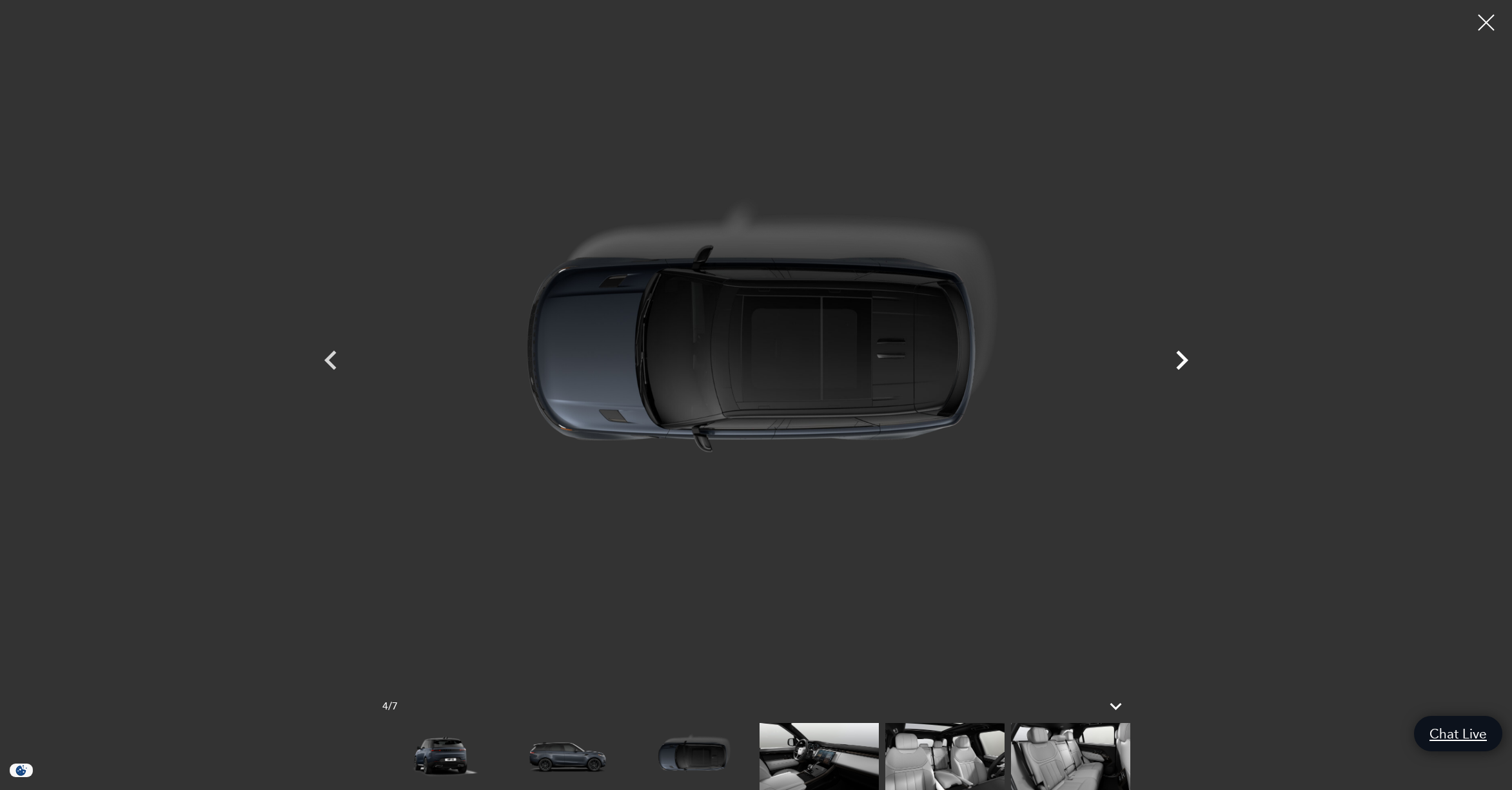
click at [1182, 357] on icon "Next" at bounding box center [1182, 360] width 12 height 20
